Goal: Task Accomplishment & Management: Manage account settings

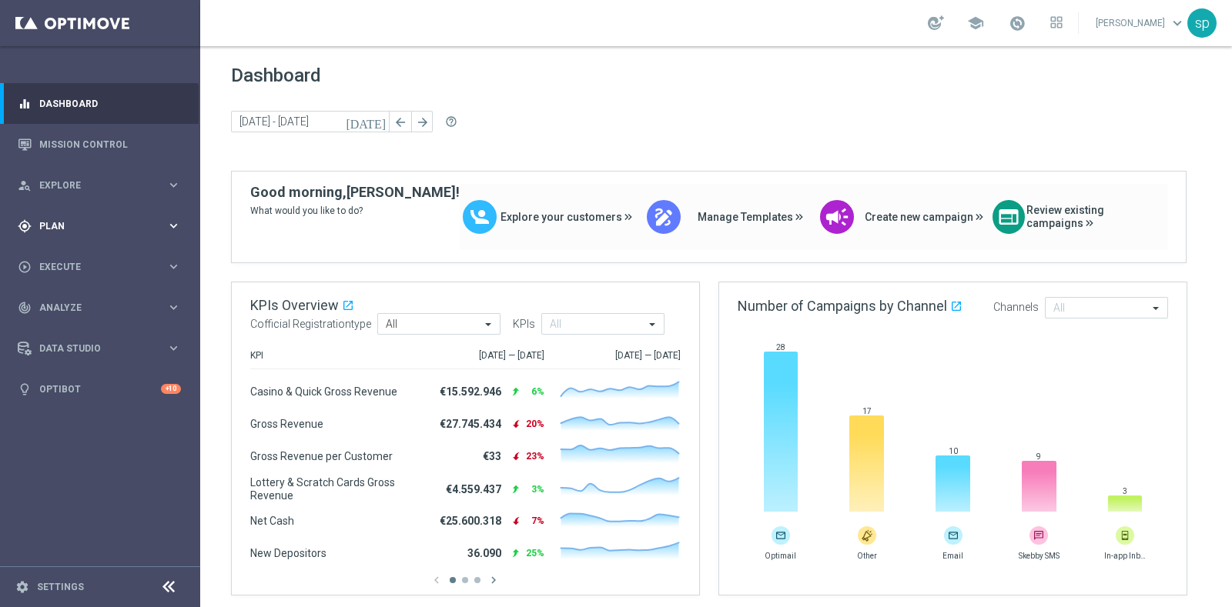
click at [55, 219] on div "gps_fixed Plan" at bounding box center [92, 226] width 149 height 14
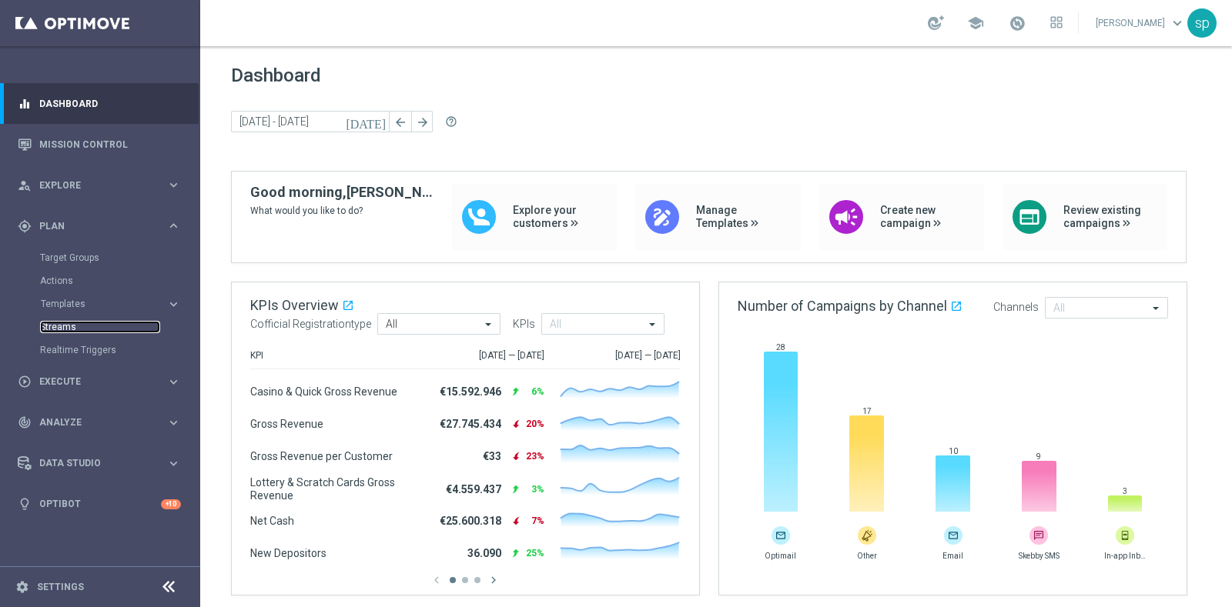
click at [69, 327] on link "Streams" at bounding box center [100, 327] width 120 height 12
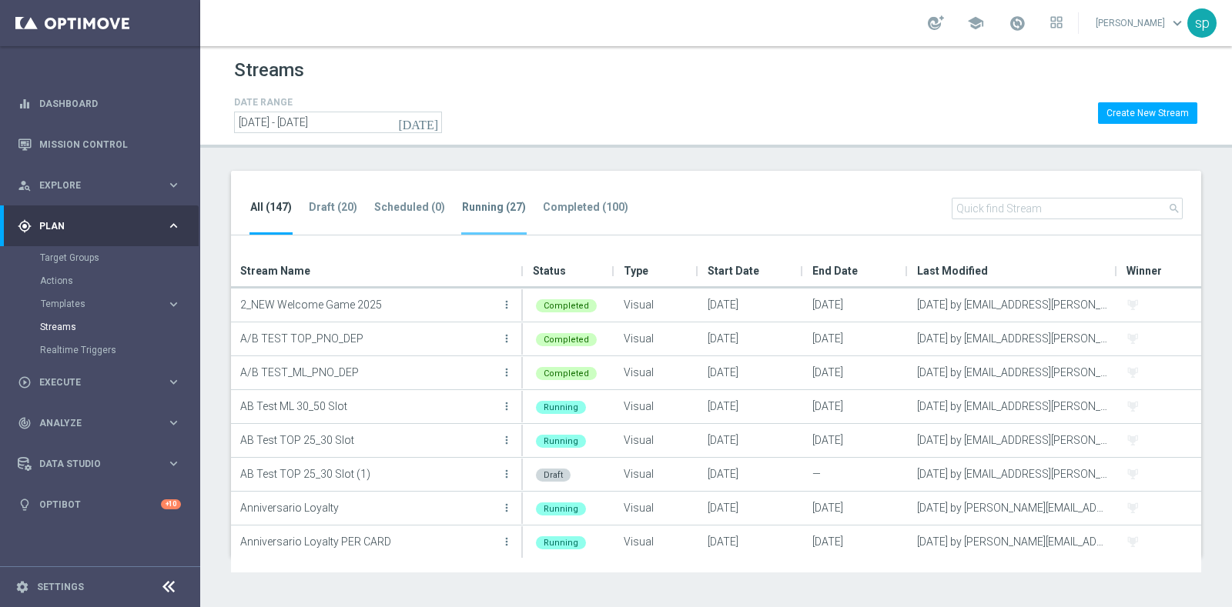
click at [508, 202] on tab-header "Running (27)" at bounding box center [494, 207] width 64 height 13
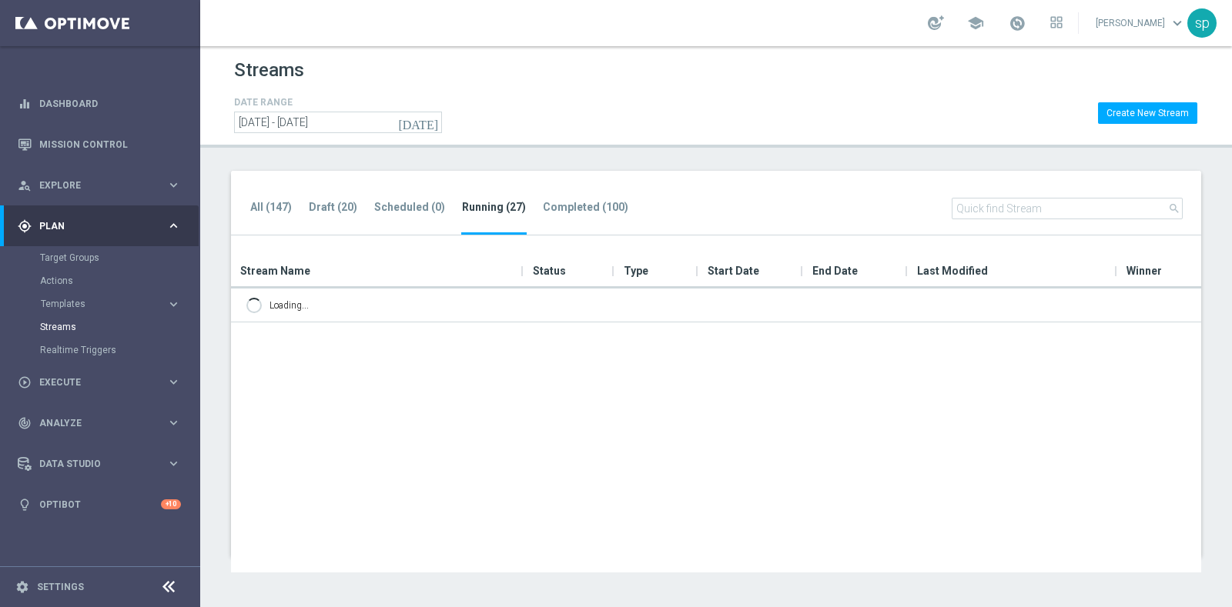
click at [508, 202] on tab-header "Running (27)" at bounding box center [494, 207] width 64 height 13
click at [1075, 208] on input "text" at bounding box center [1067, 209] width 231 height 22
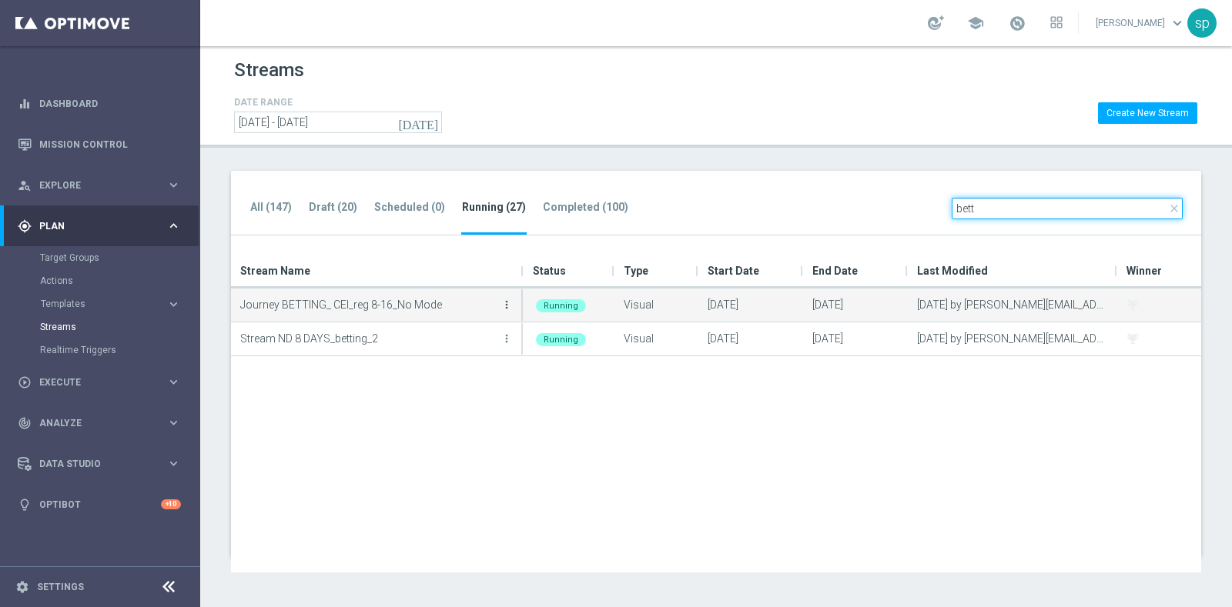
type input "bett"
click at [504, 304] on icon "more_vert" at bounding box center [506, 305] width 12 height 12
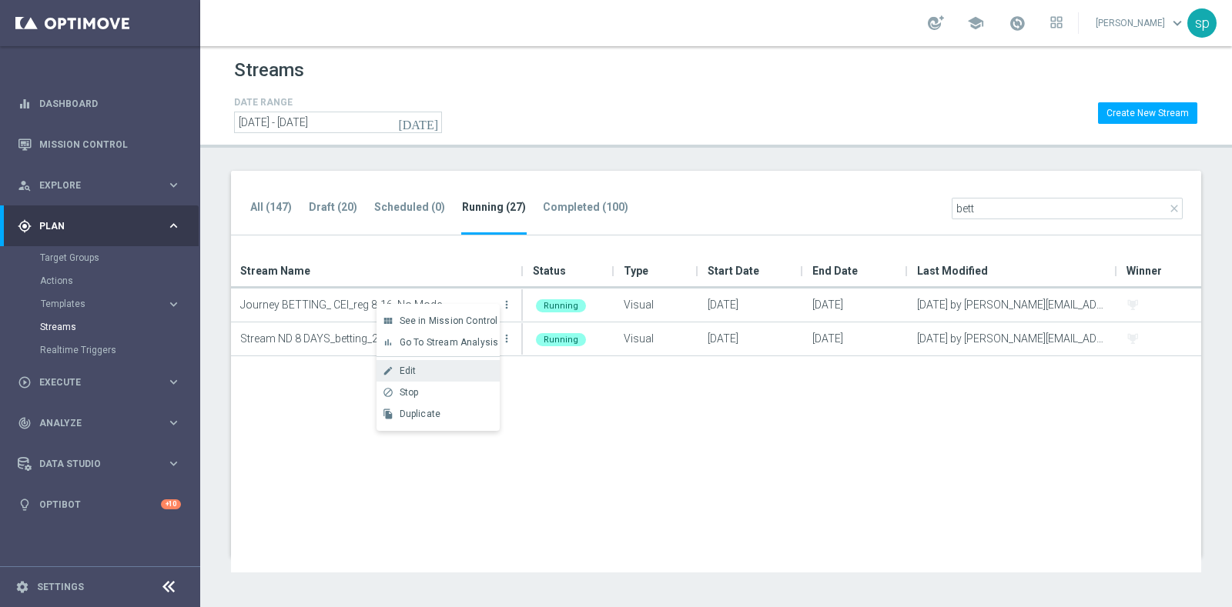
click at [431, 366] on div "Edit" at bounding box center [446, 371] width 93 height 11
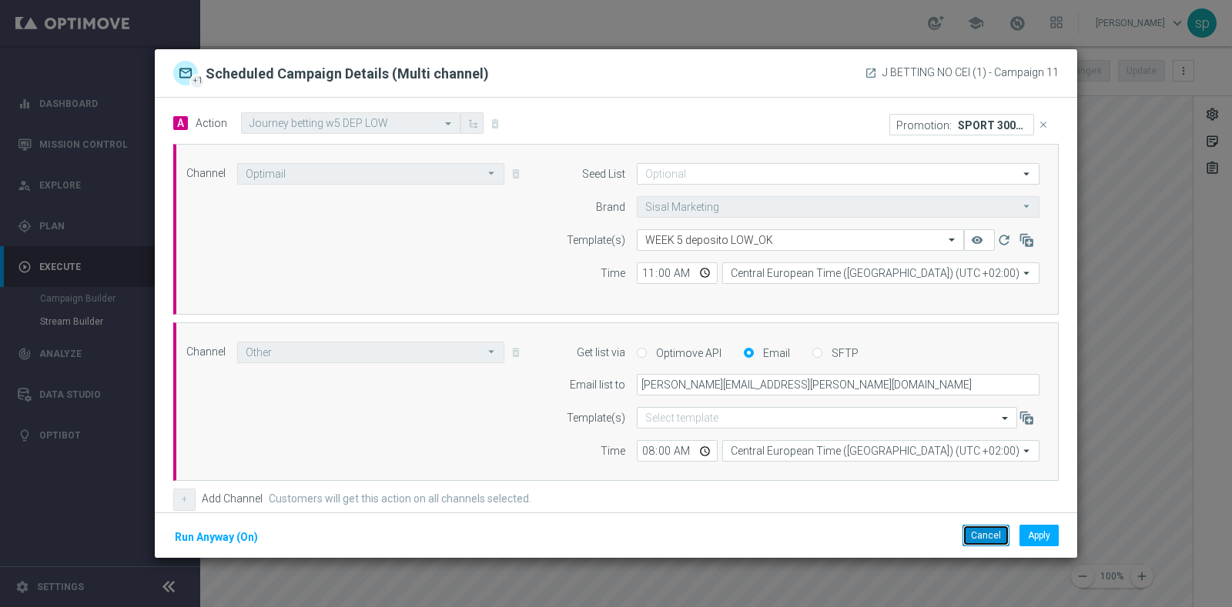
click at [985, 530] on button "Cancel" at bounding box center [985, 536] width 47 height 22
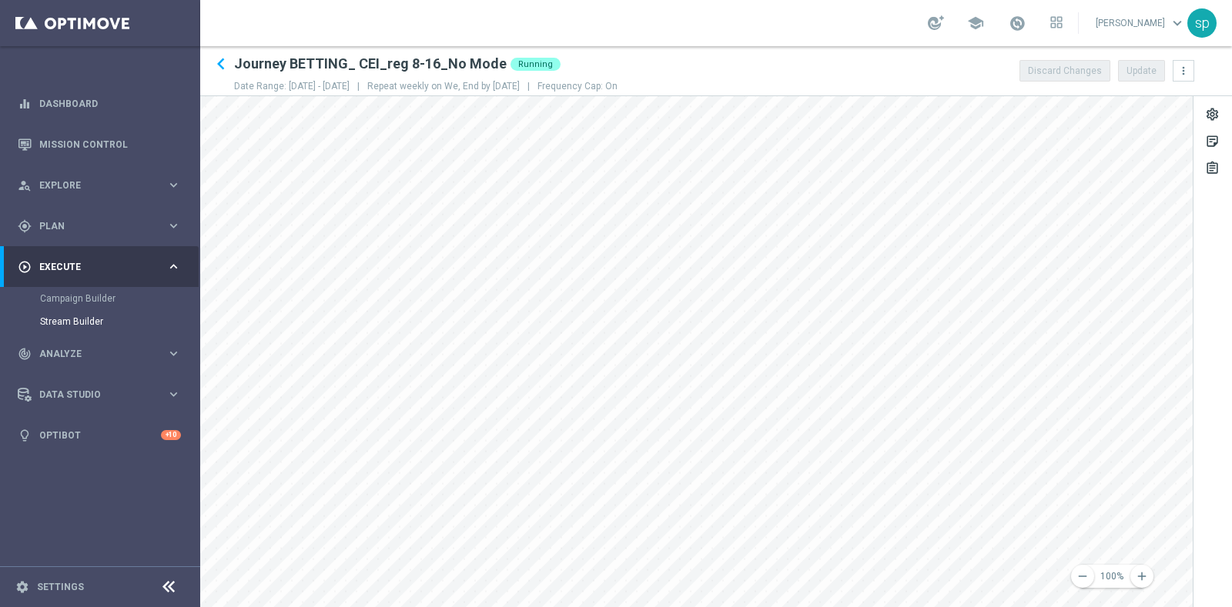
click at [525, 607] on html "equalizer Dashboard Mission Control" at bounding box center [616, 303] width 1232 height 607
click at [219, 63] on icon "keyboard_arrow_left" at bounding box center [220, 63] width 23 height 23
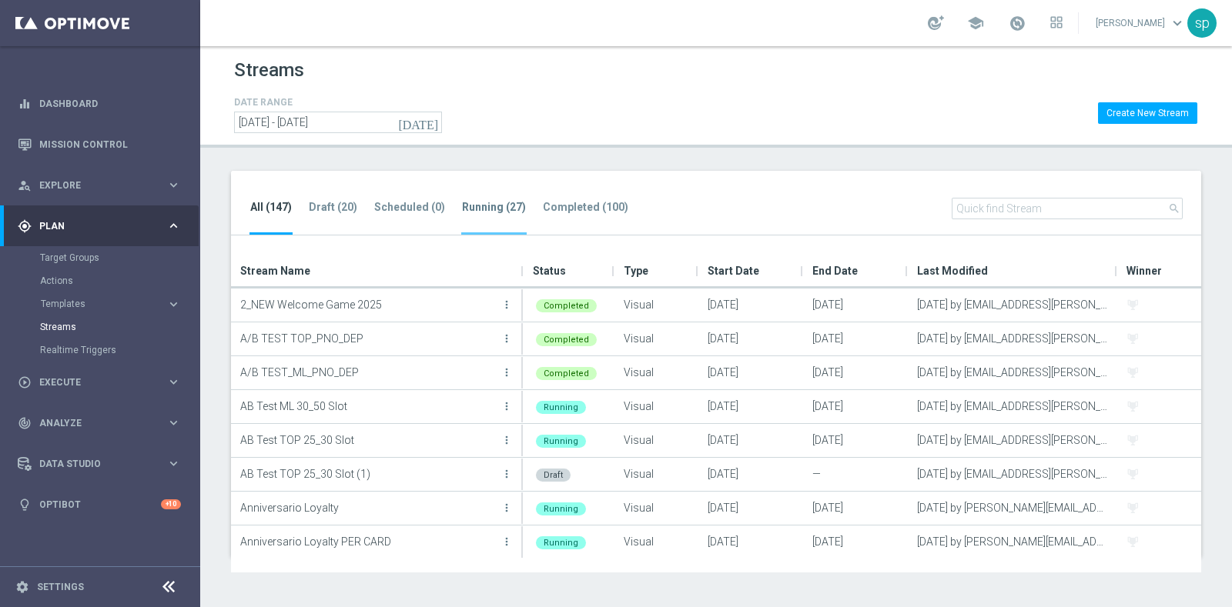
click at [497, 208] on tab-header "Running (27)" at bounding box center [494, 207] width 64 height 13
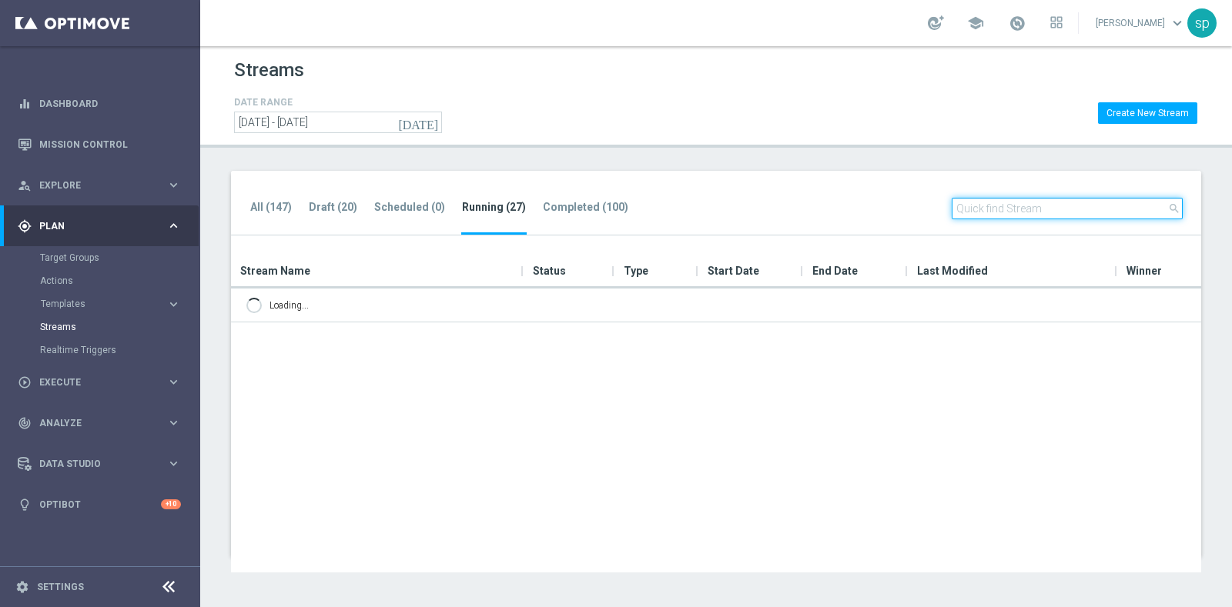
click at [1005, 203] on input "text" at bounding box center [1067, 209] width 231 height 22
type input "b"
type input "lotterie"
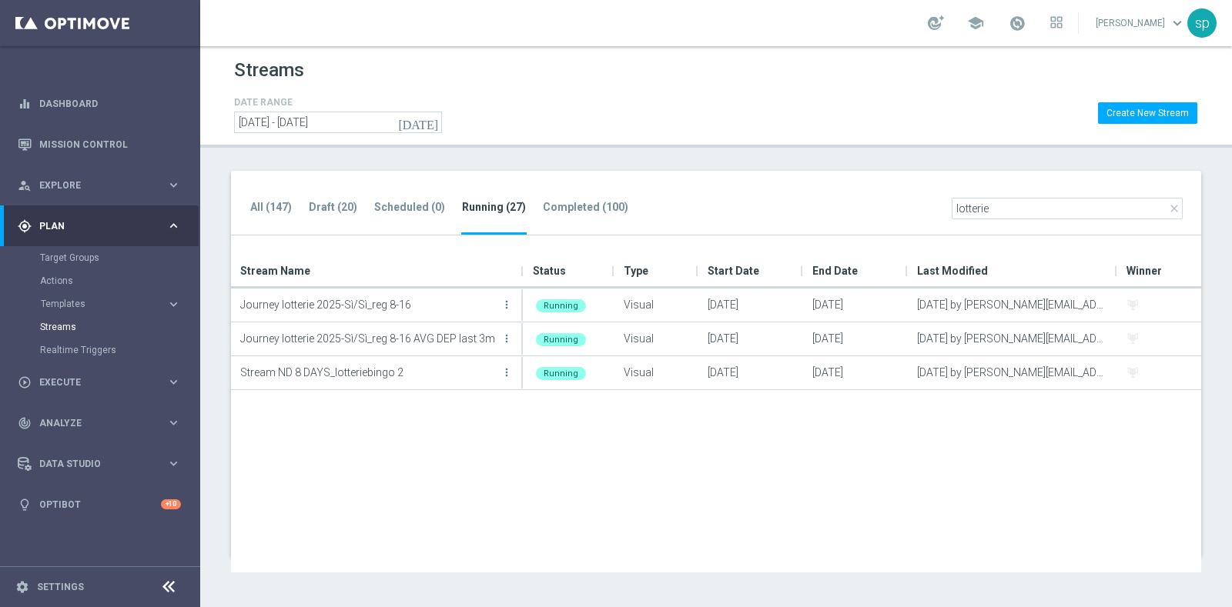
click at [590, 413] on div "Journey lotterie 2025-Sì/Sì_reg 8-16 more_vert Running Visual 14 May 2025 20 Oc…" at bounding box center [716, 431] width 970 height 284
